Goal: Task Accomplishment & Management: Complete application form

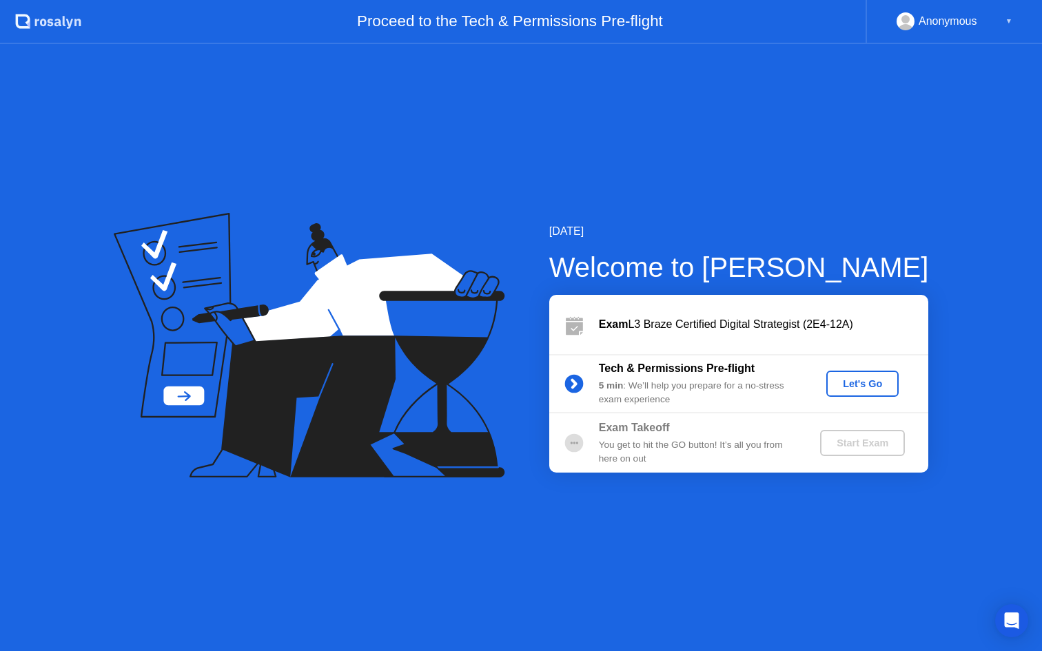
click at [863, 389] on div "Let's Go" at bounding box center [862, 383] width 61 height 11
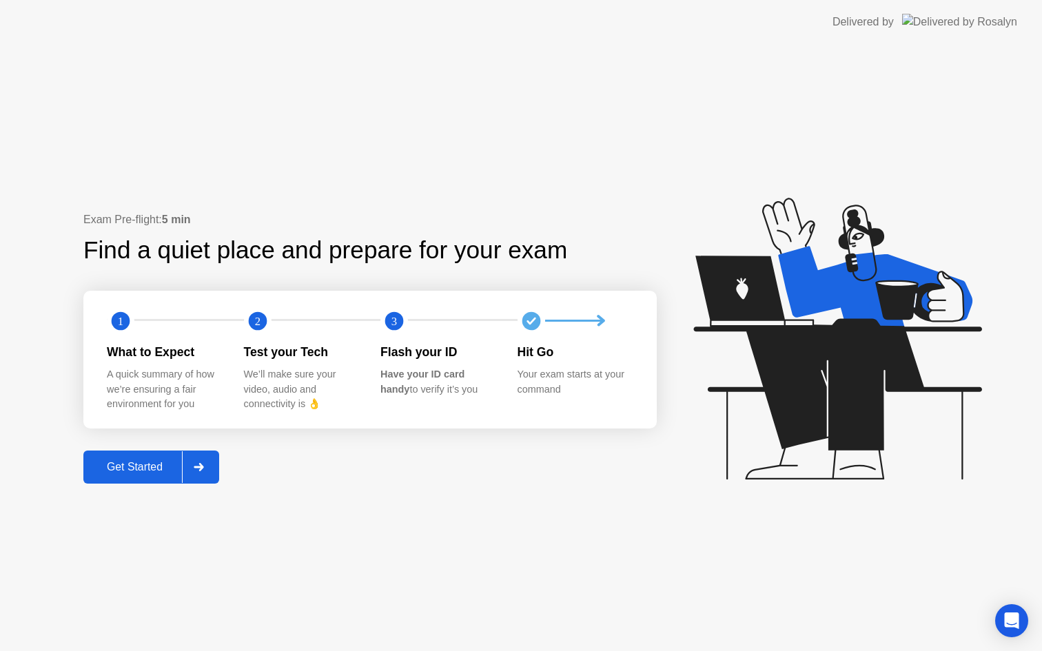
click at [167, 514] on div "Exam Pre-flight: 5 min Find a quiet place and prepare for your exam 1 2 3 What …" at bounding box center [521, 347] width 1042 height 607
click at [152, 484] on div "Exam Pre-flight: 5 min Find a quiet place and prepare for your exam 1 2 3 What …" at bounding box center [521, 347] width 1042 height 607
click at [149, 478] on button "Get Started" at bounding box center [151, 467] width 136 height 33
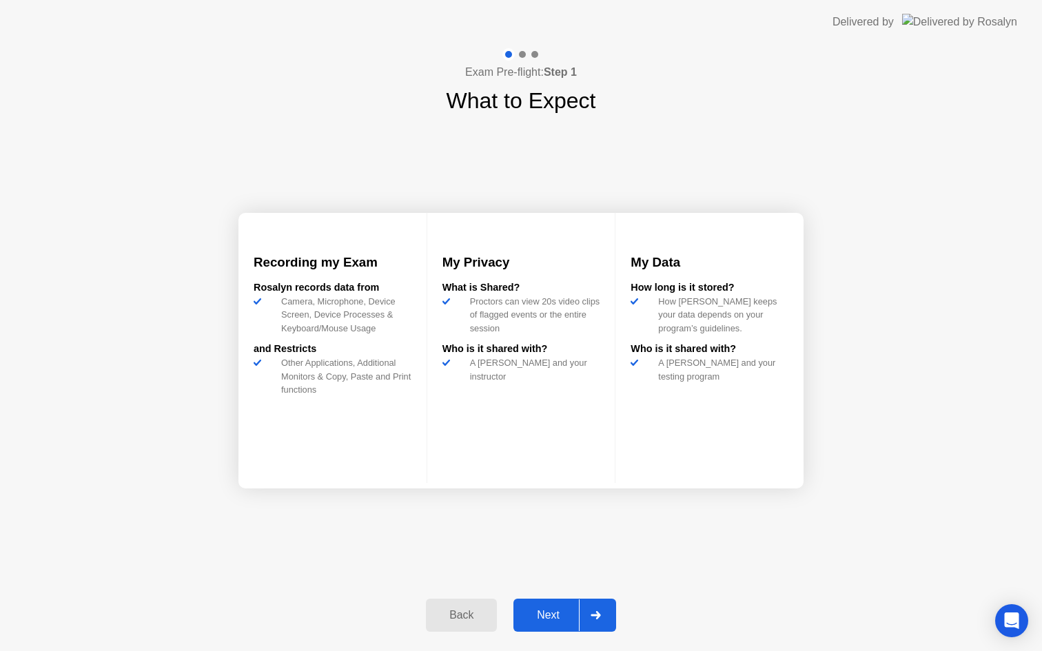
click at [547, 606] on button "Next" at bounding box center [565, 615] width 103 height 33
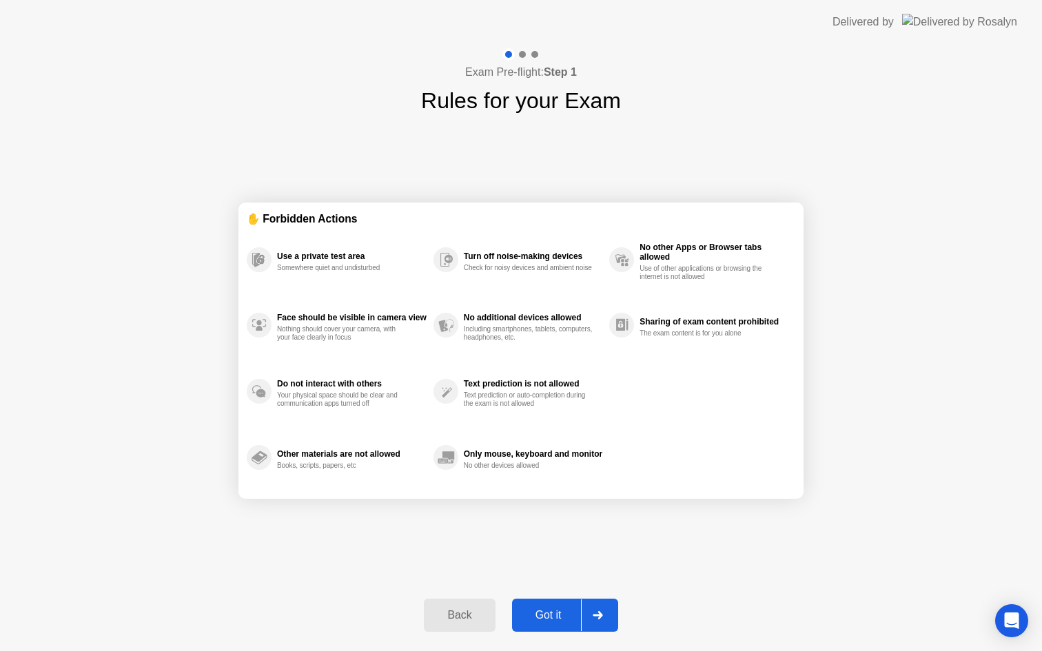
click at [544, 613] on div "Got it" at bounding box center [548, 615] width 65 height 12
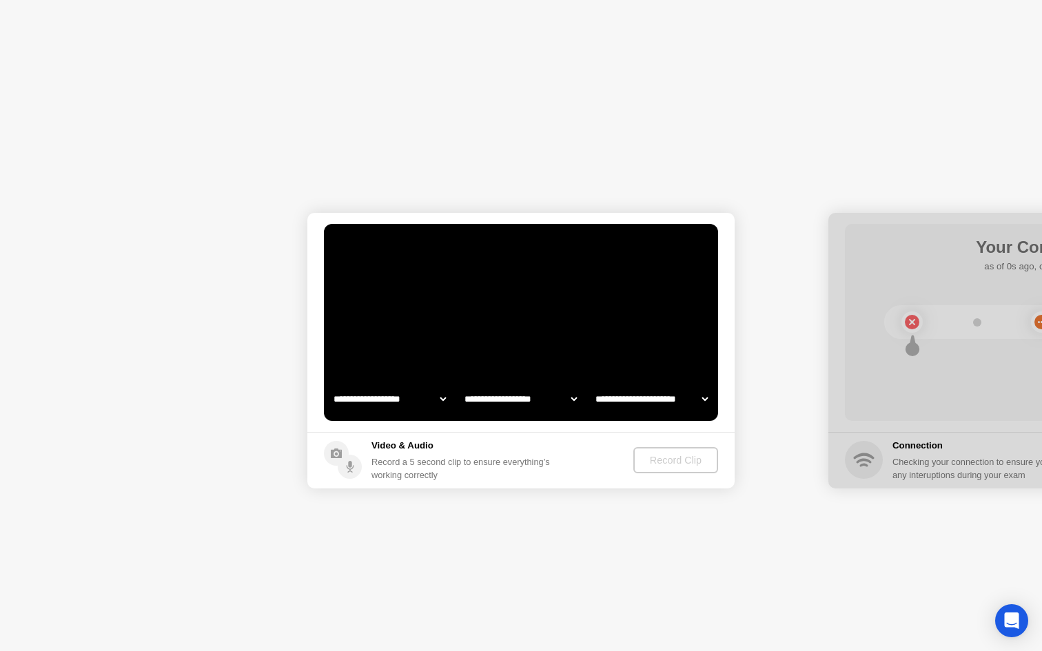
select select "**********"
select select "*******"
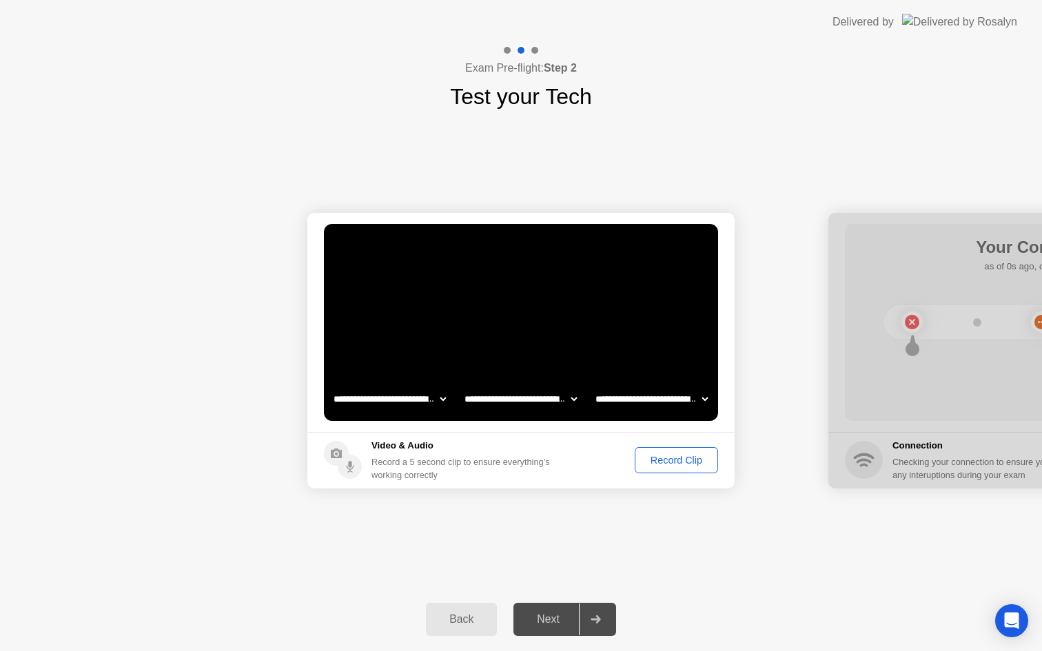
click at [667, 455] on div "Record Clip" at bounding box center [677, 460] width 74 height 11
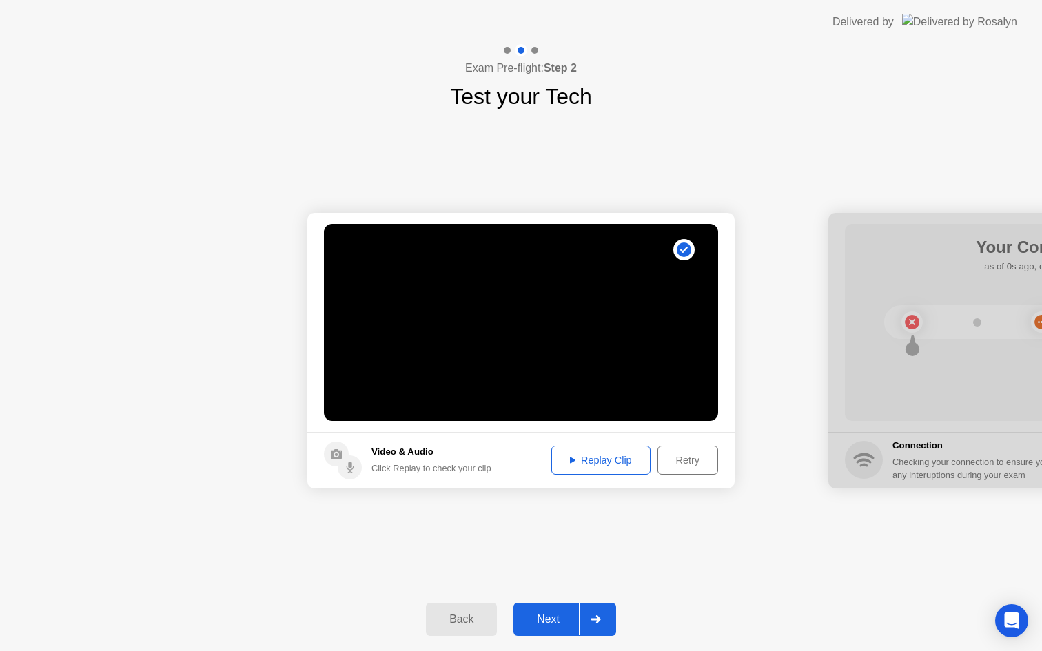
click at [554, 616] on div "Next" at bounding box center [548, 619] width 61 height 12
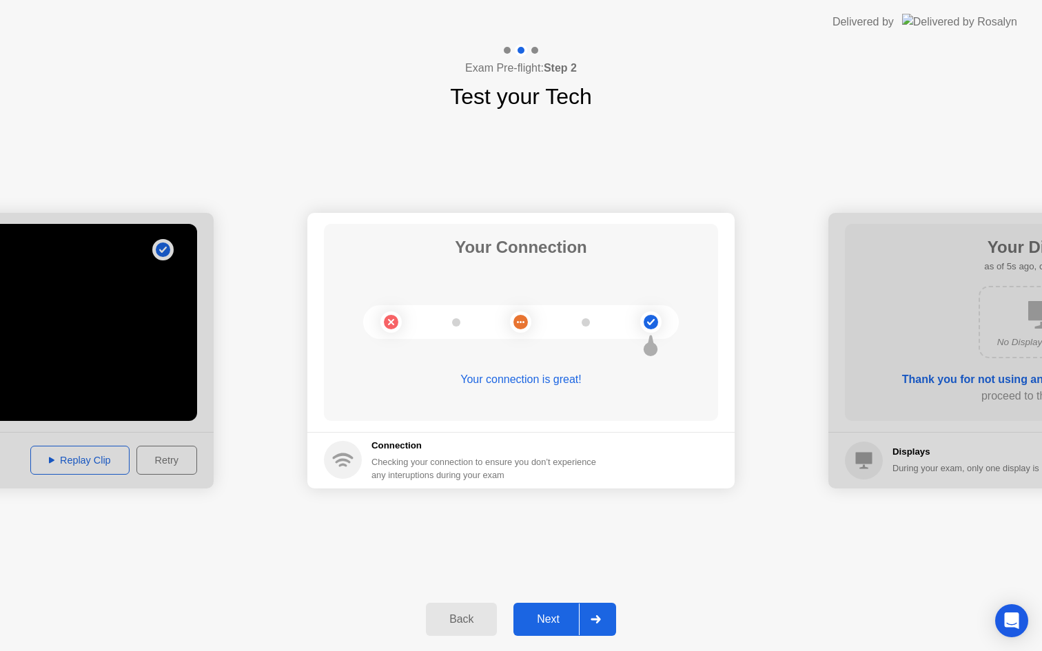
click at [551, 621] on div "Next" at bounding box center [548, 619] width 61 height 12
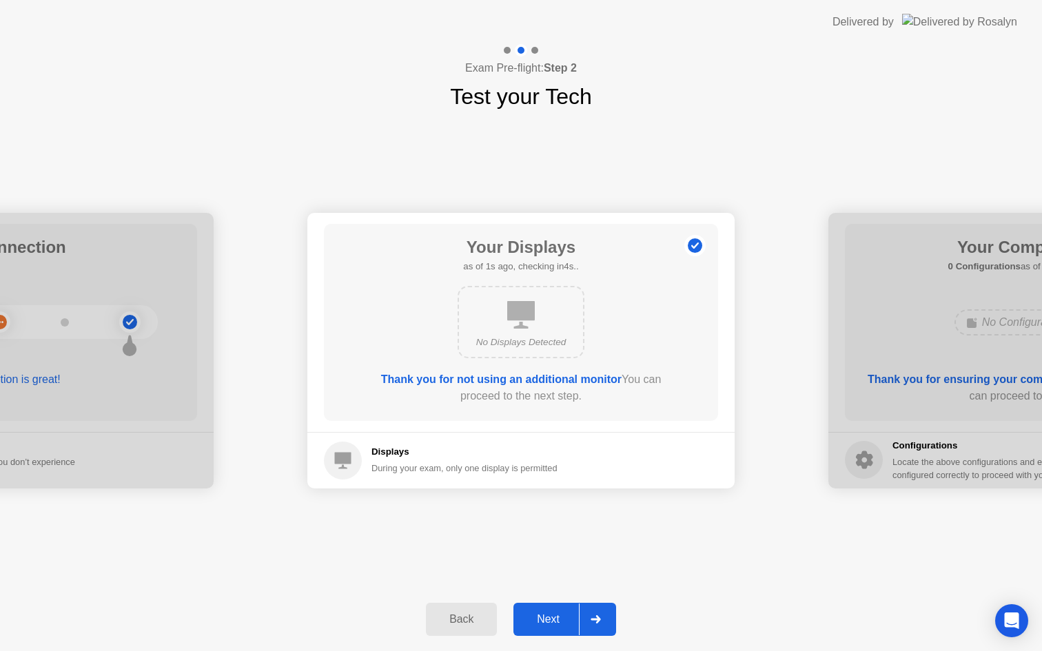
click at [551, 621] on div "Next" at bounding box center [548, 619] width 61 height 12
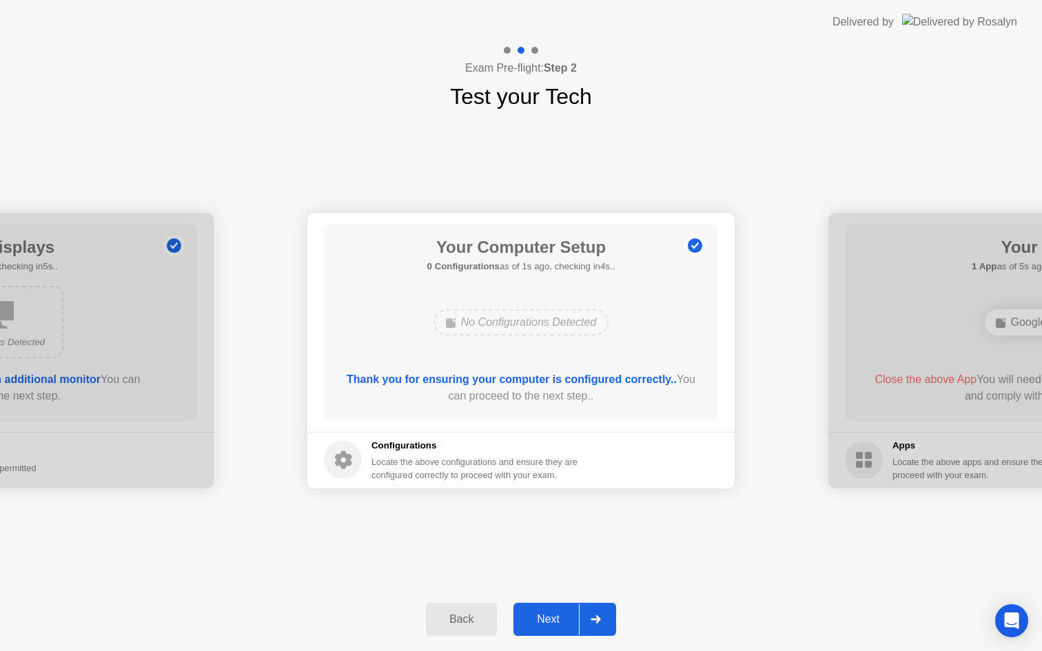
click at [551, 621] on div "Next" at bounding box center [548, 619] width 61 height 12
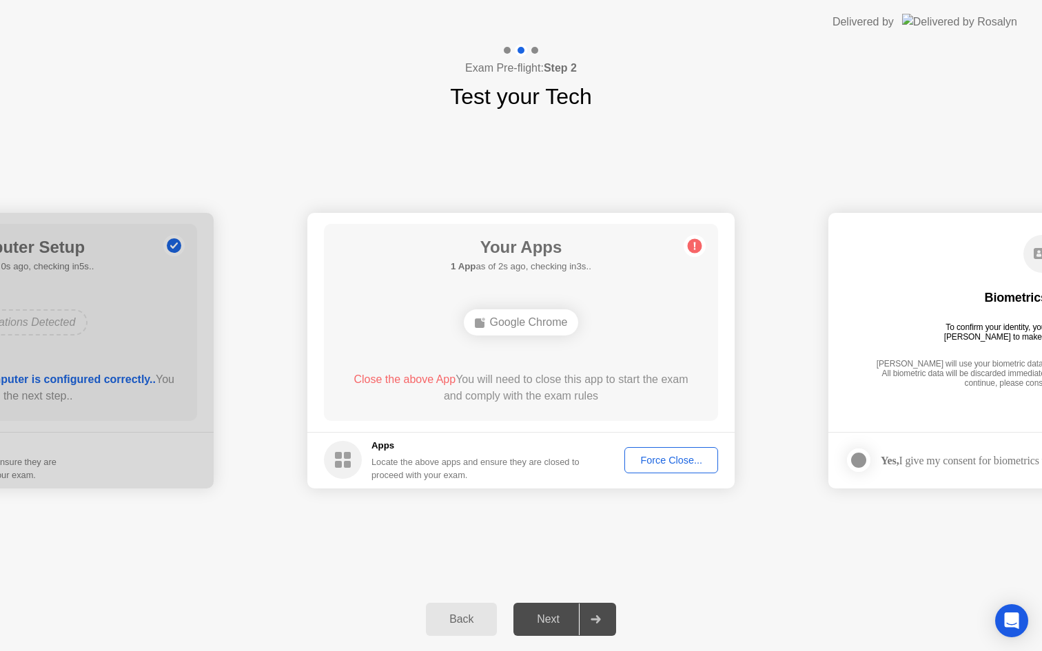
click at [681, 456] on div "Force Close..." at bounding box center [671, 460] width 84 height 11
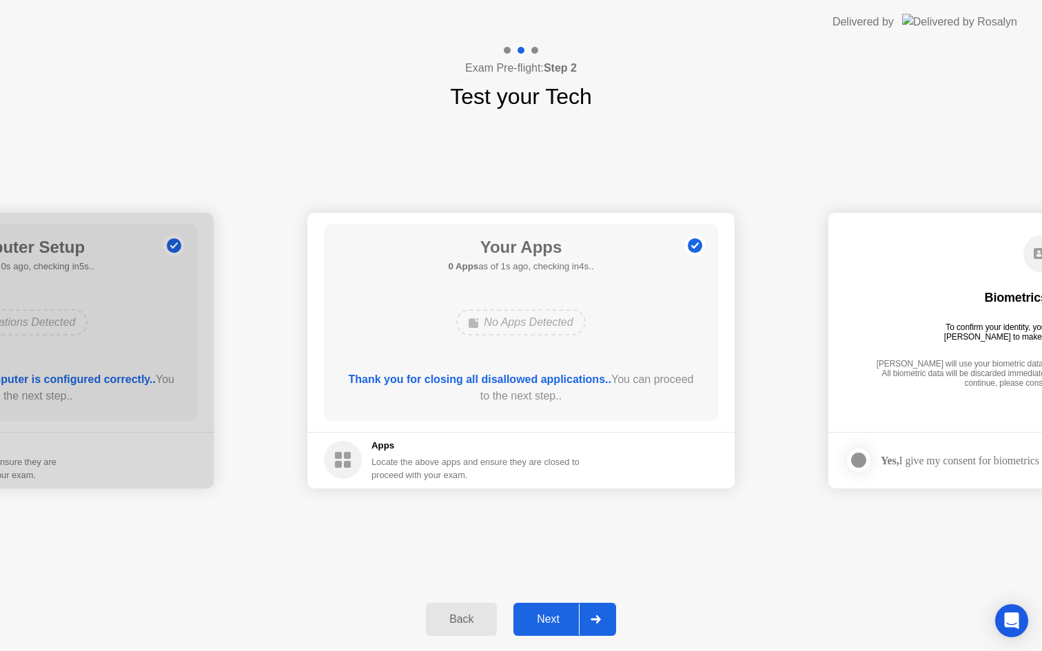
click at [549, 616] on div "Next" at bounding box center [548, 619] width 61 height 12
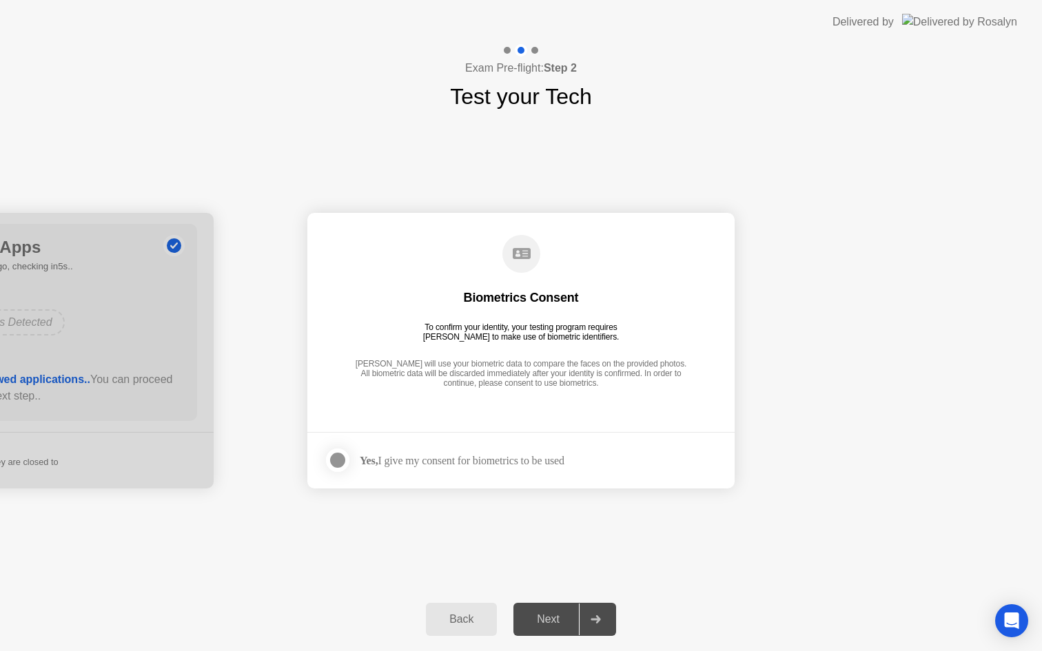
click at [466, 456] on div "Yes, I give my consent for biometrics to be used" at bounding box center [462, 460] width 205 height 13
drag, startPoint x: 340, startPoint y: 458, endPoint x: 348, endPoint y: 467, distance: 12.7
click at [340, 458] on div at bounding box center [337, 460] width 17 height 17
click at [550, 621] on div "Next" at bounding box center [548, 619] width 61 height 12
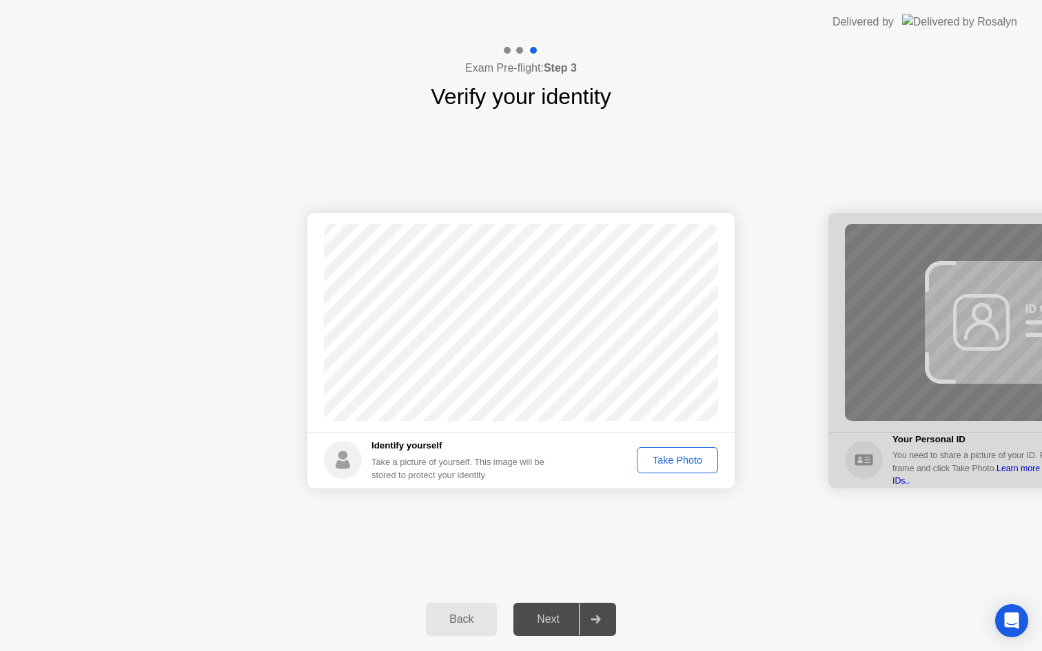
click at [665, 455] on div "Take Photo" at bounding box center [678, 460] width 72 height 11
drag, startPoint x: 675, startPoint y: 444, endPoint x: 676, endPoint y: 457, distance: 13.2
click at [676, 447] on footer "Identify yourself Take a picture of yourself. This image will be stored to prot…" at bounding box center [520, 460] width 427 height 57
click at [676, 457] on div "Retake" at bounding box center [687, 460] width 54 height 11
click at [676, 457] on div "Take Photo" at bounding box center [678, 460] width 72 height 11
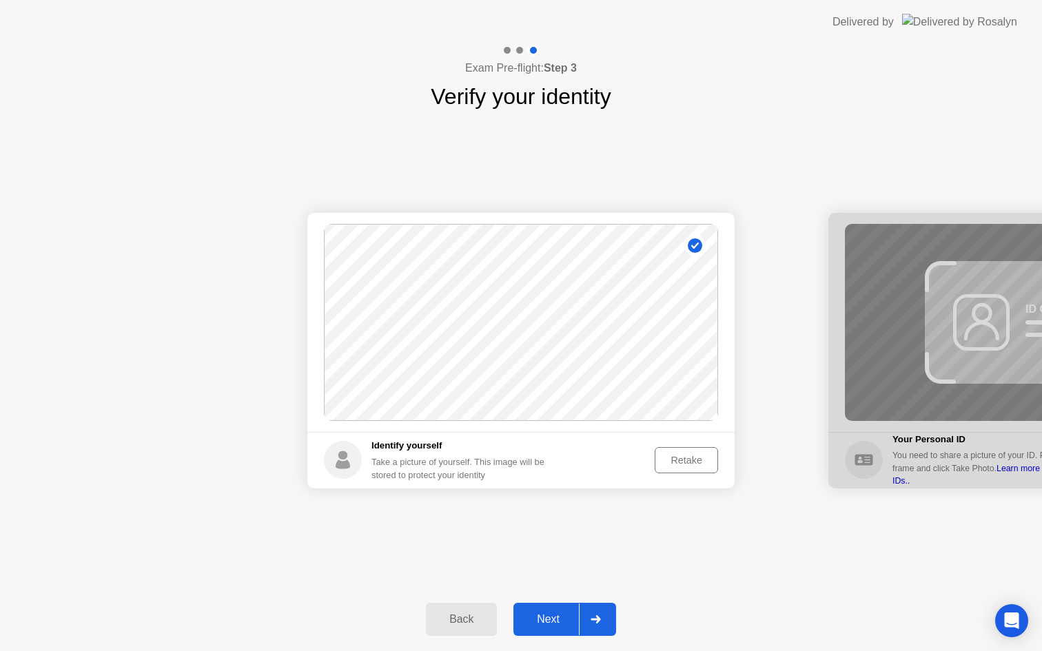
click at [547, 624] on div "Next" at bounding box center [548, 619] width 61 height 12
